Goal: Book appointment/travel/reservation

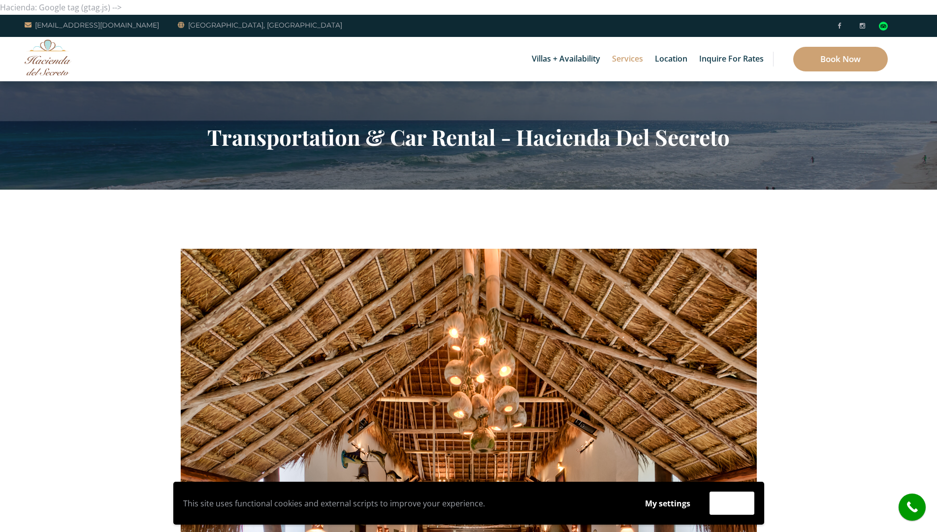
click at [82, 67] on div "Villas + Availability 6 Bedrooms Casa del Secreto 5 Bedrooms [GEOGRAPHIC_DATA][…" at bounding box center [468, 59] width 937 height 44
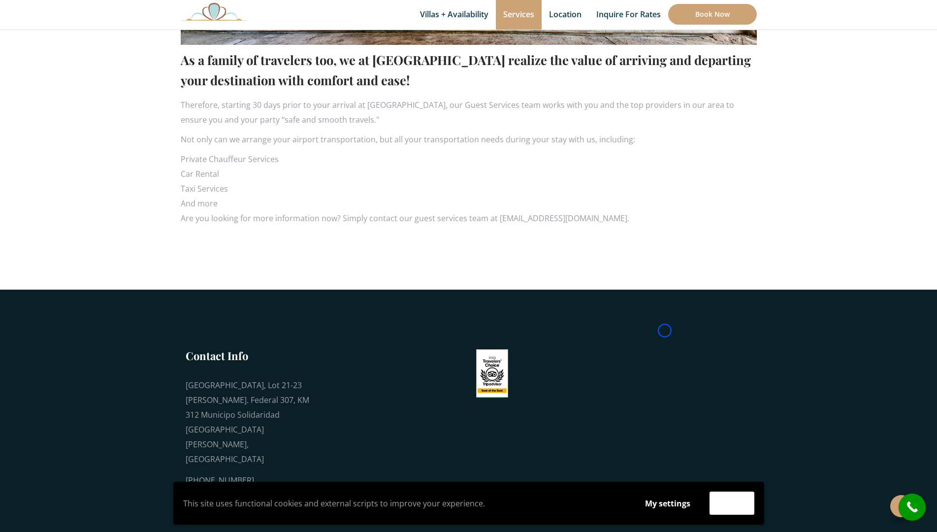
scroll to position [635, 0]
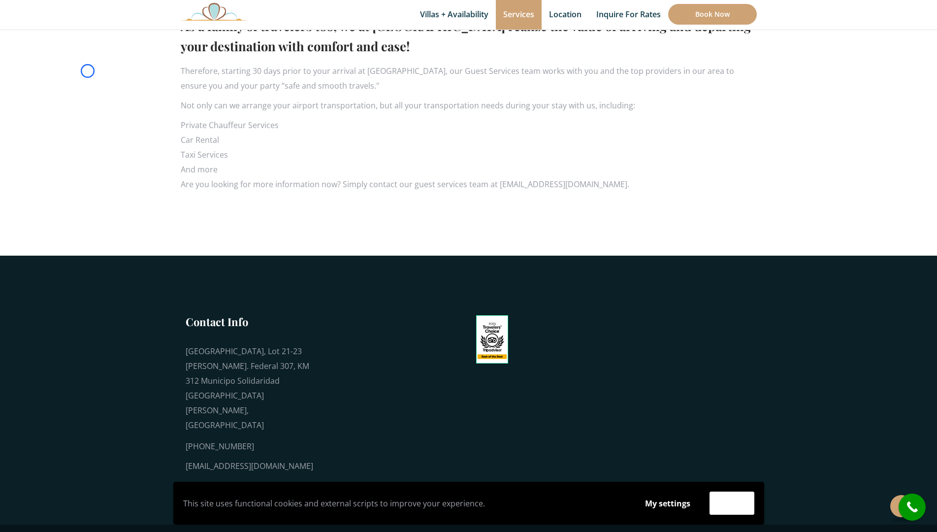
scroll to position [0, 0]
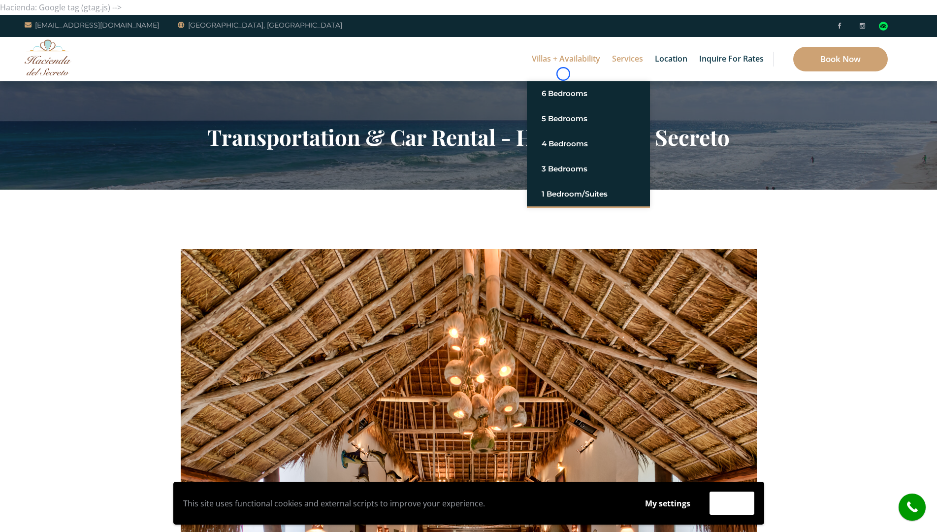
click at [563, 74] on link "Villas + Availability" at bounding box center [566, 59] width 78 height 44
click at [68, 77] on div "Villas + Availability 6 Bedrooms Casa del Secreto 5 Bedrooms [GEOGRAPHIC_DATA][…" at bounding box center [468, 59] width 937 height 44
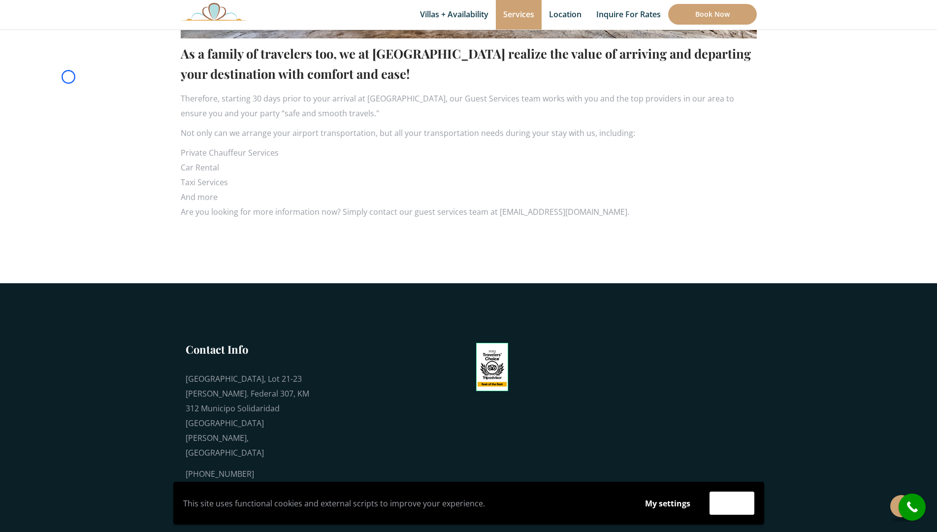
scroll to position [635, 0]
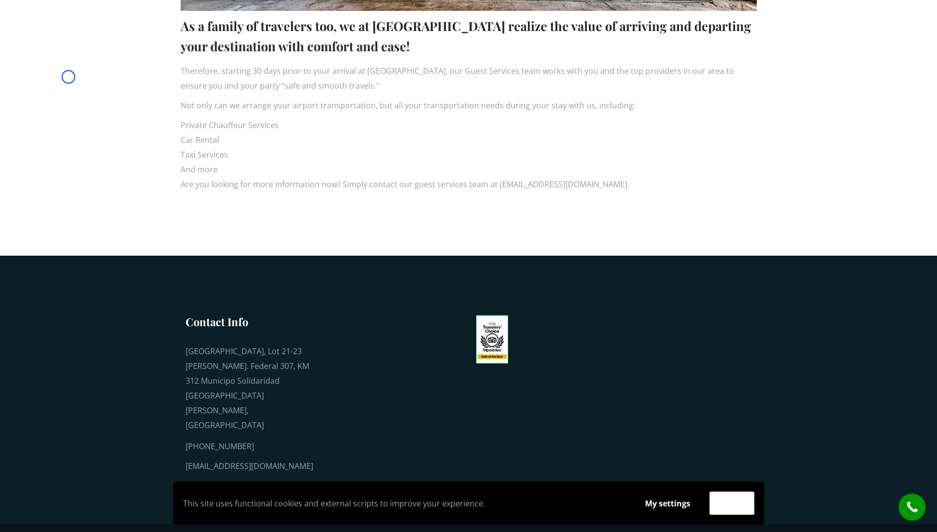
scroll to position [0, 0]
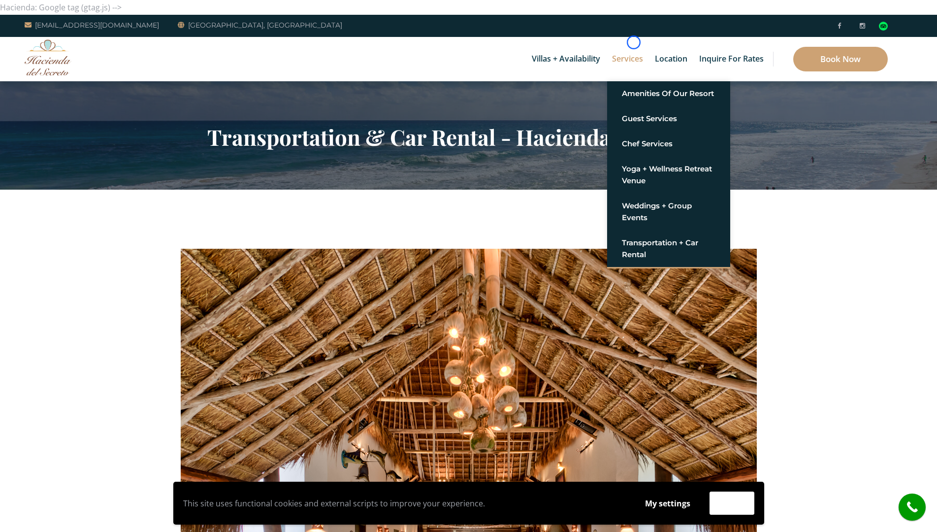
click at [634, 42] on link "Services" at bounding box center [627, 59] width 41 height 44
click at [81, 93] on section "Transportation & Car Rental - Hacienda Del Secreto" at bounding box center [468, 135] width 937 height 108
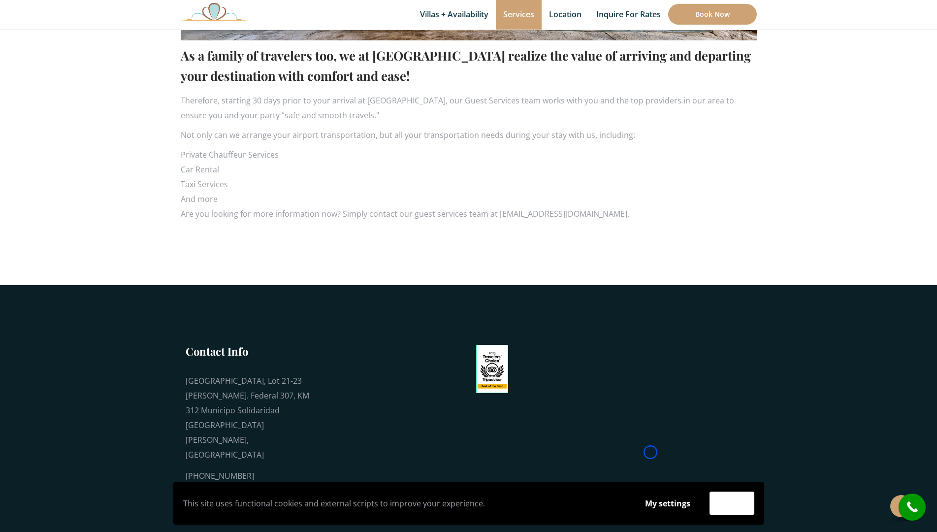
scroll to position [635, 0]
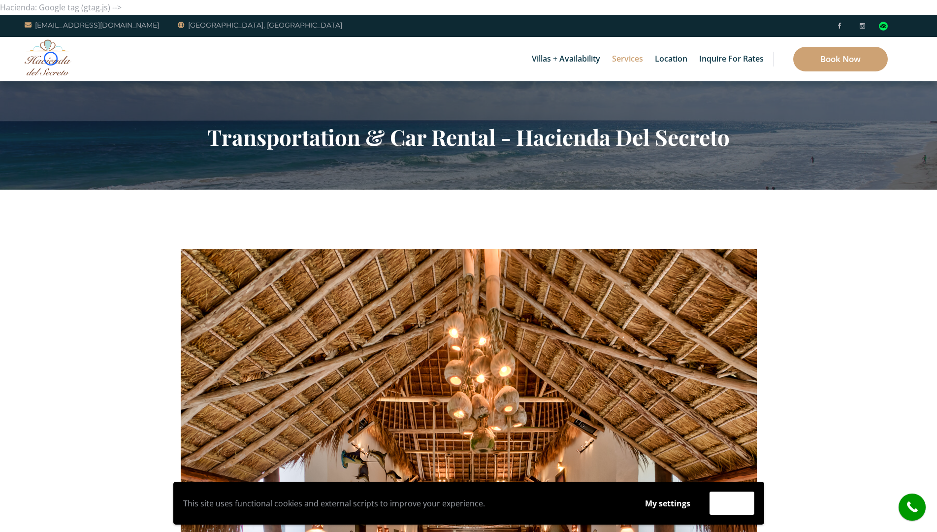
click at [51, 59] on img at bounding box center [48, 57] width 47 height 36
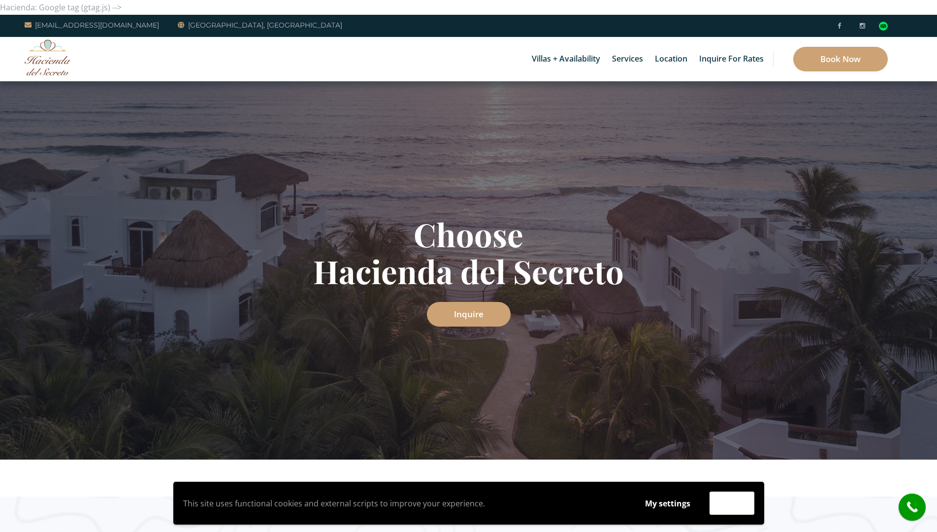
click at [82, 52] on div "Villas + Availability 6 Bedrooms Casa del Secreto 5 Bedrooms [GEOGRAPHIC_DATA][…" at bounding box center [468, 59] width 937 height 44
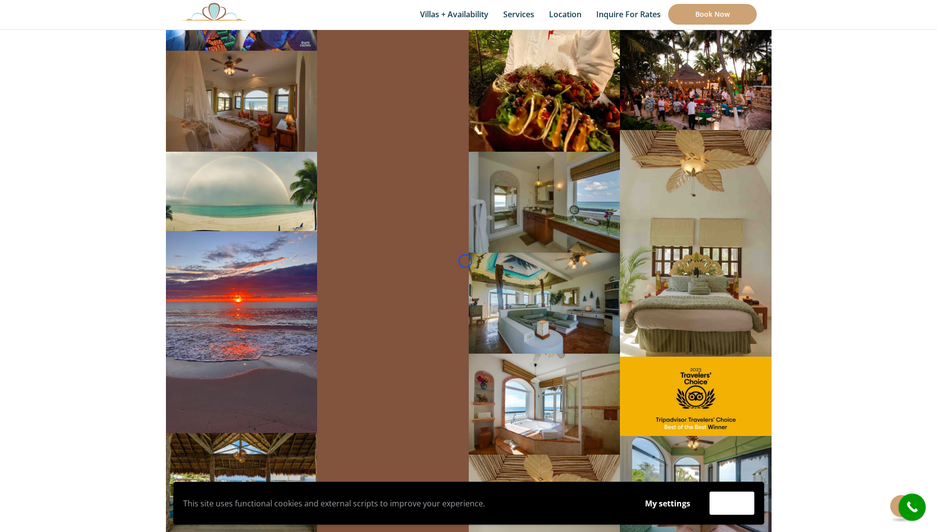
scroll to position [6081, 0]
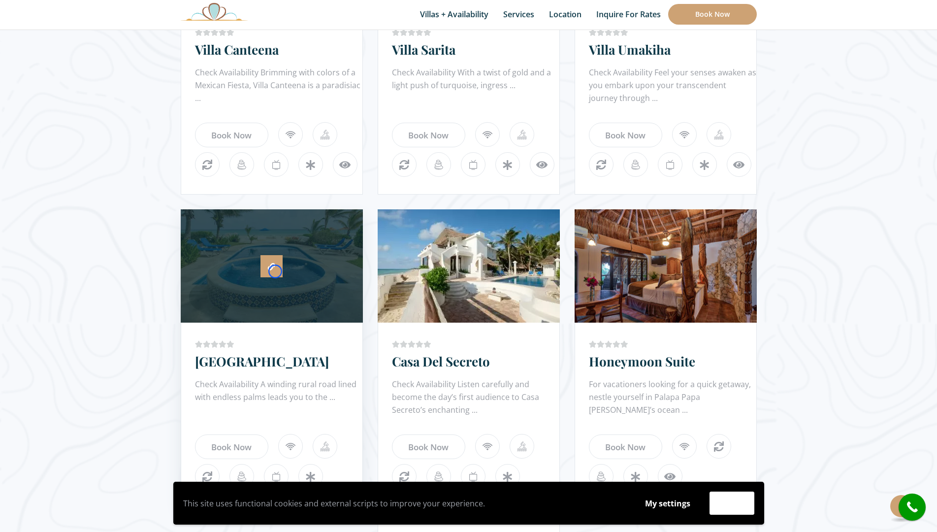
click at [275, 271] on link at bounding box center [272, 266] width 22 height 22
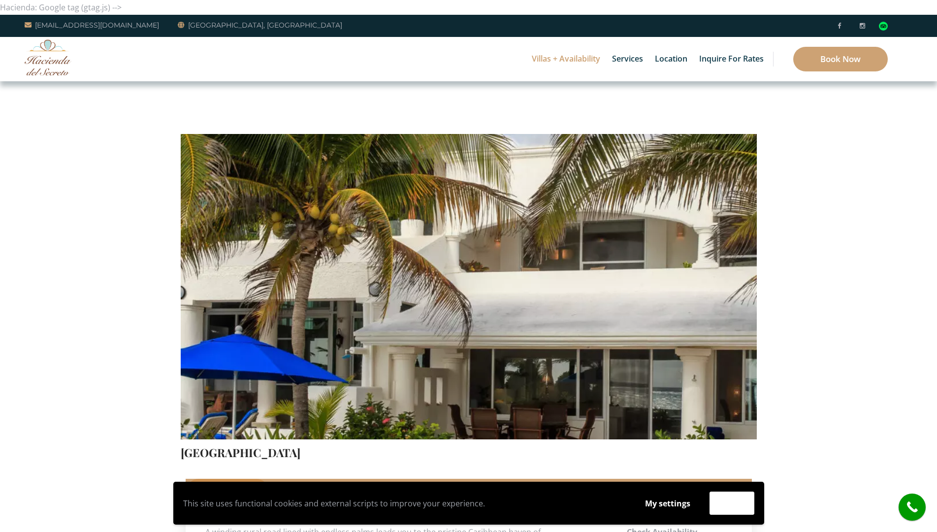
click at [50, 80] on div "Villas + Availability 6 Bedrooms Casa del Secreto 5 Bedrooms [GEOGRAPHIC_DATA][…" at bounding box center [468, 59] width 937 height 44
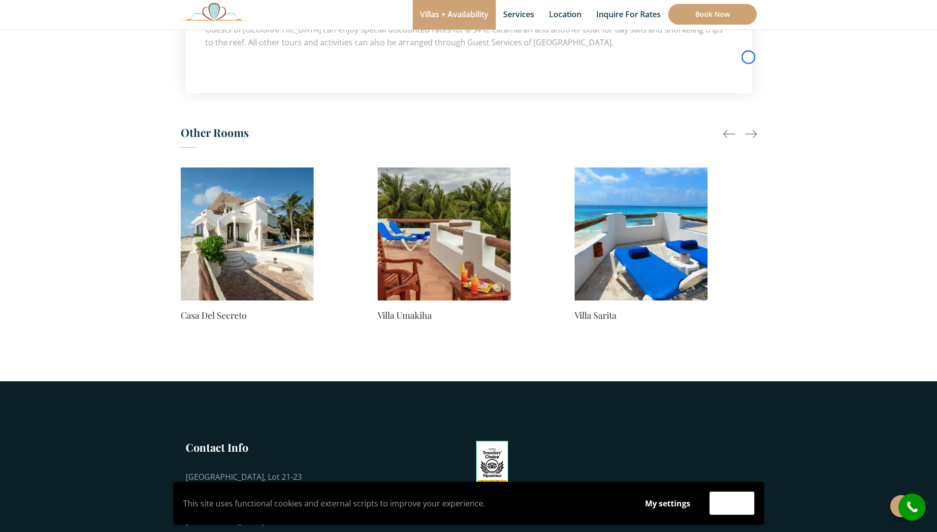
scroll to position [797, 0]
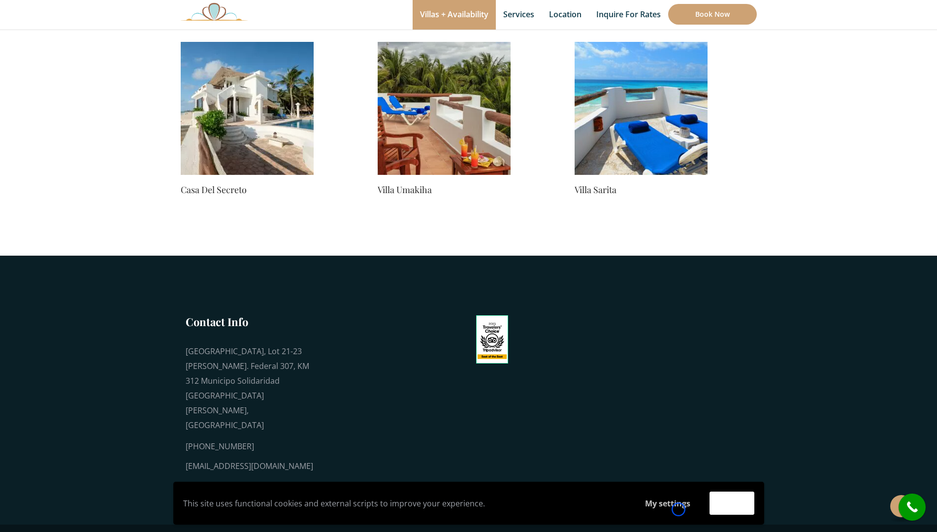
click at [679, 509] on button "My settings" at bounding box center [668, 503] width 64 height 23
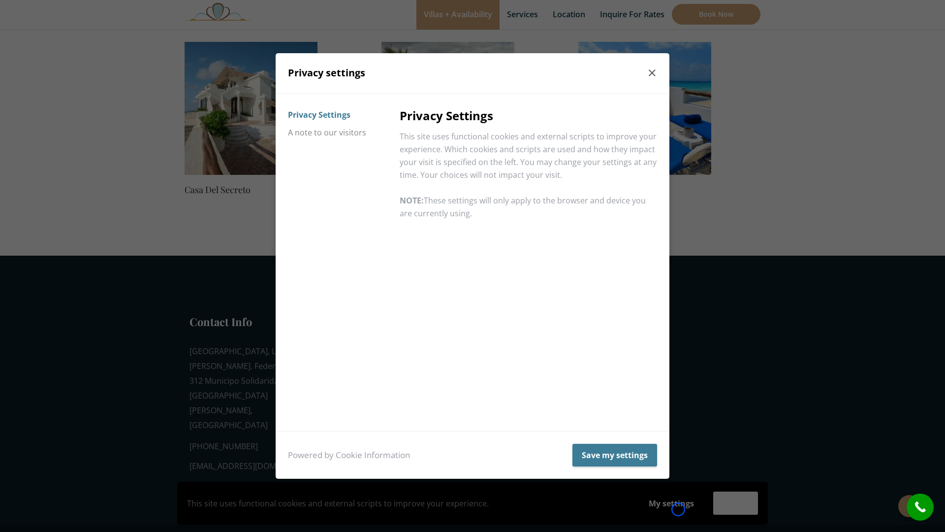
click at [679, 509] on div "Privacy settings Privacy Settings A note to our visitors Privacy Settings This …" at bounding box center [472, 266] width 945 height 532
